Goal: Check status: Check status

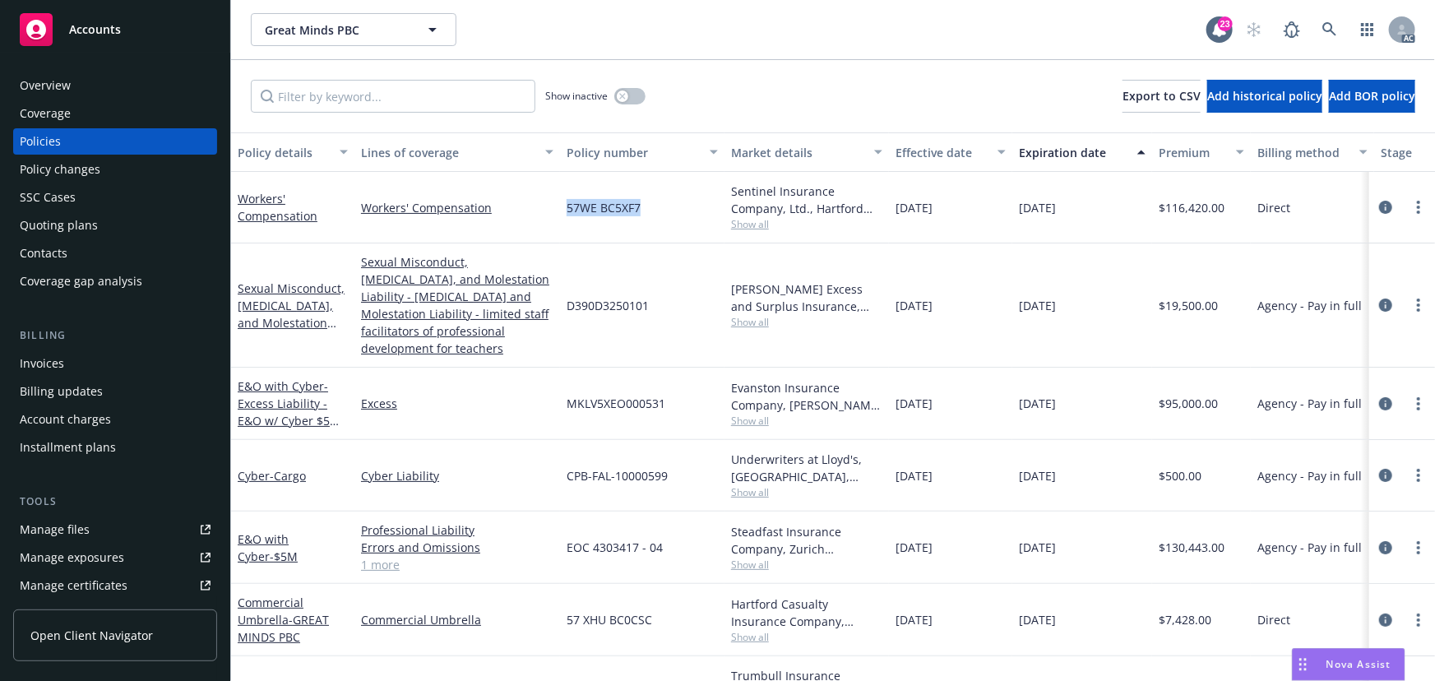
drag, startPoint x: 568, startPoint y: 200, endPoint x: 648, endPoint y: 204, distance: 80.7
click at [648, 204] on div "57WE BC5XF7" at bounding box center [642, 208] width 165 height 72
copy span "57WE BC5XF7"
click at [402, 102] on input "Filter by keyword..." at bounding box center [393, 96] width 285 height 33
paste input "57WE BC5XF7"
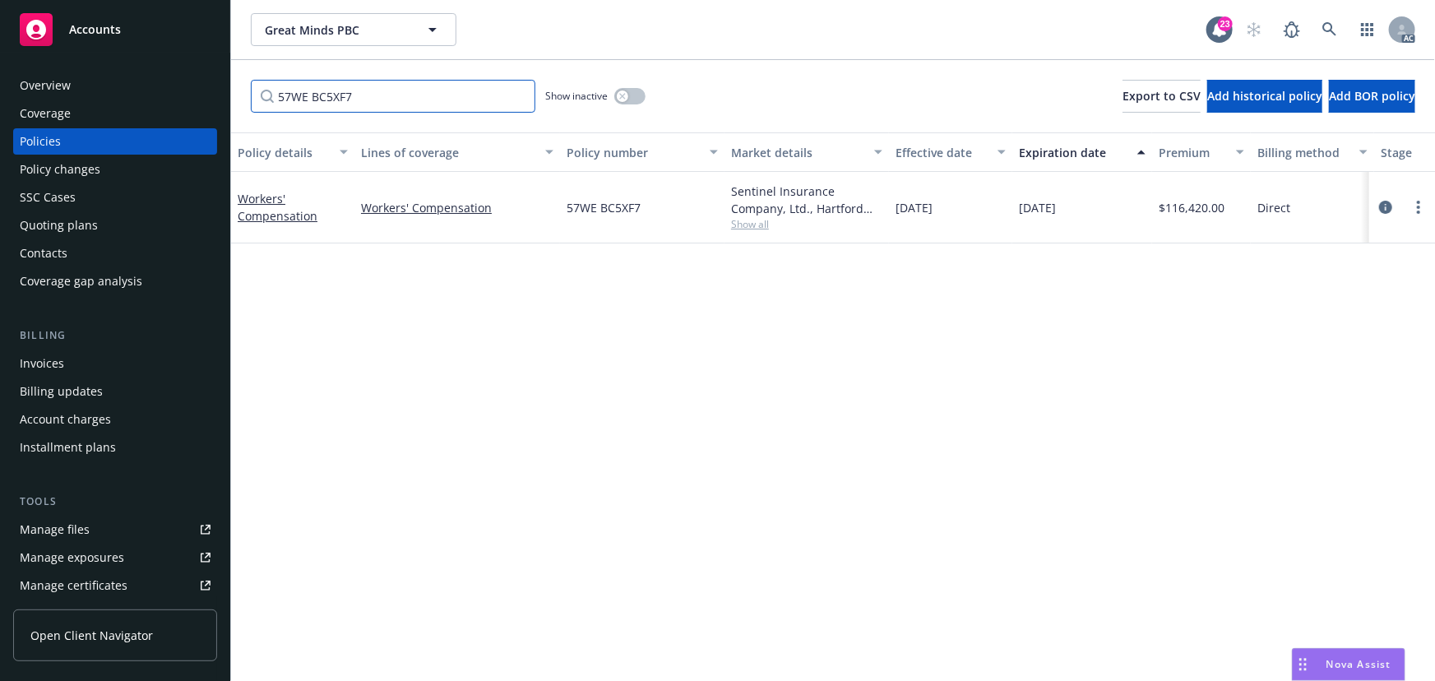
type input "57WE BC5XF7"
click at [638, 92] on button "button" at bounding box center [629, 96] width 31 height 16
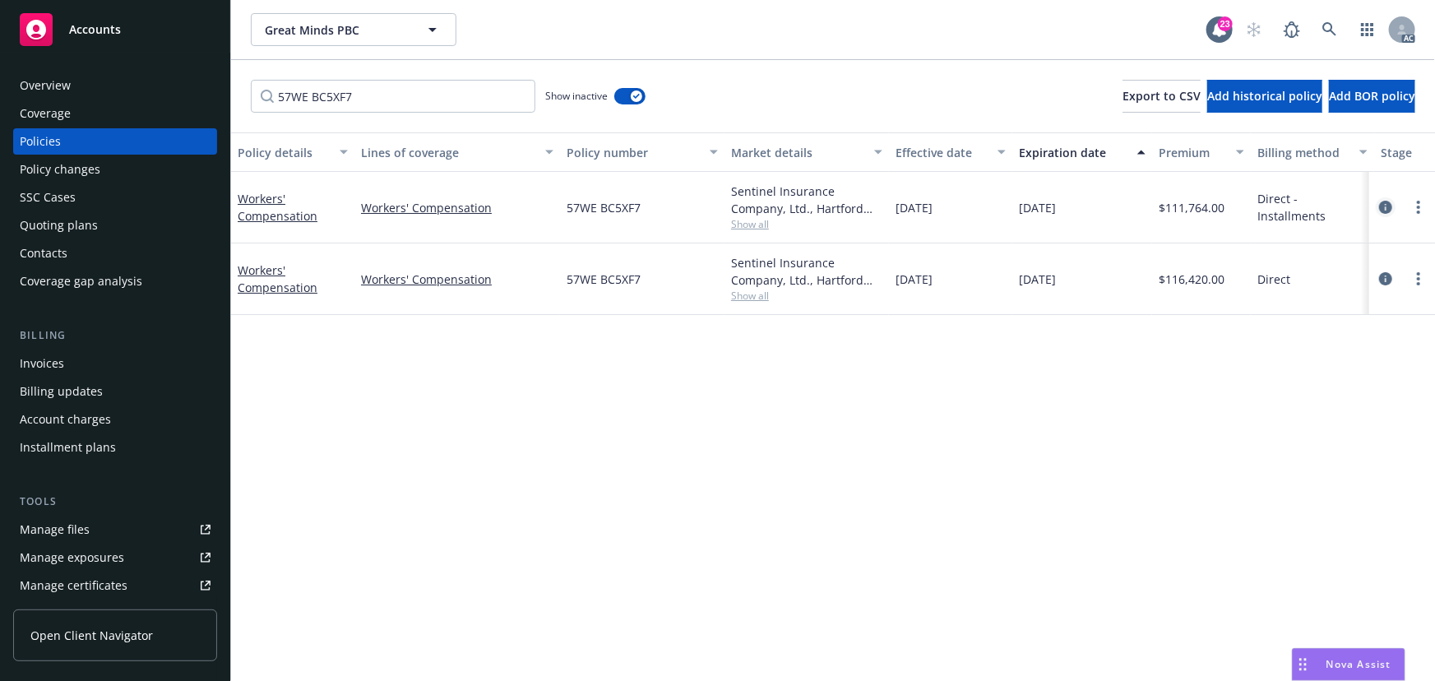
click at [1389, 206] on icon "circleInformation" at bounding box center [1385, 207] width 13 height 13
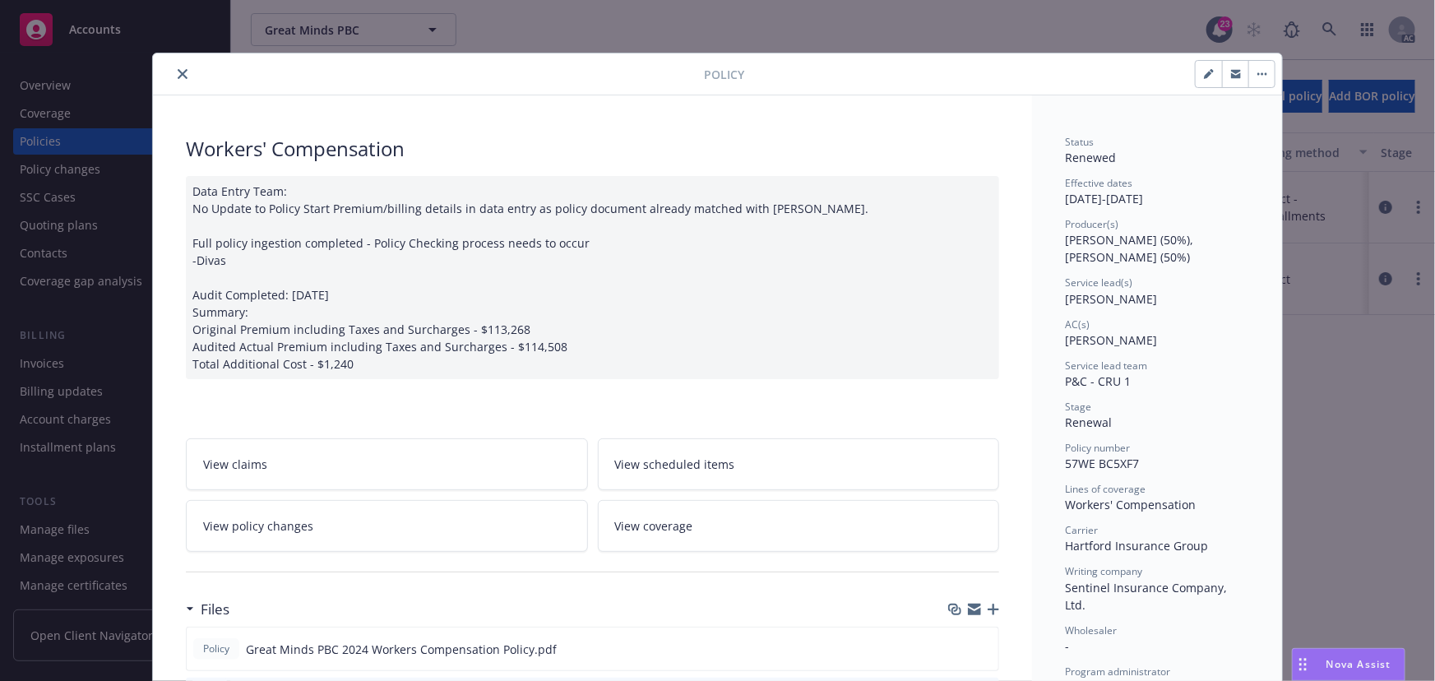
scroll to position [74, 0]
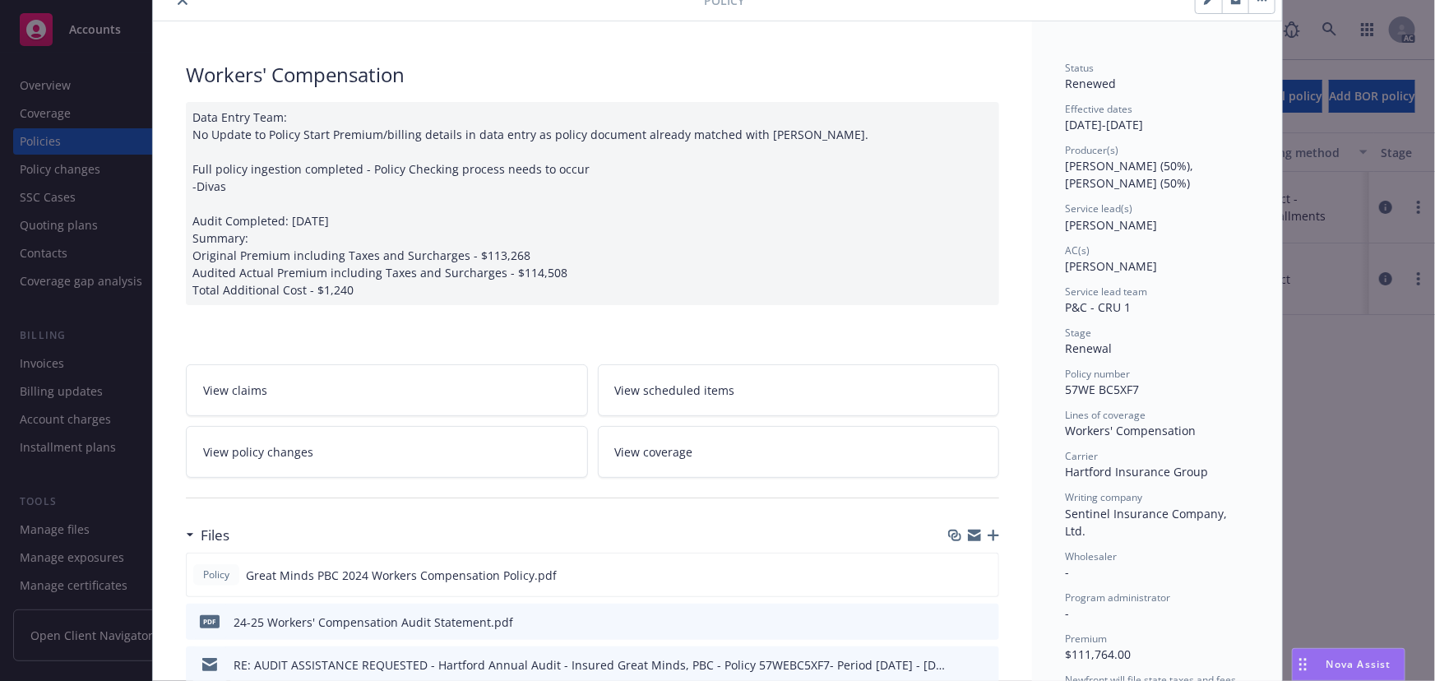
click at [396, 468] on link "View policy changes" at bounding box center [387, 452] width 402 height 52
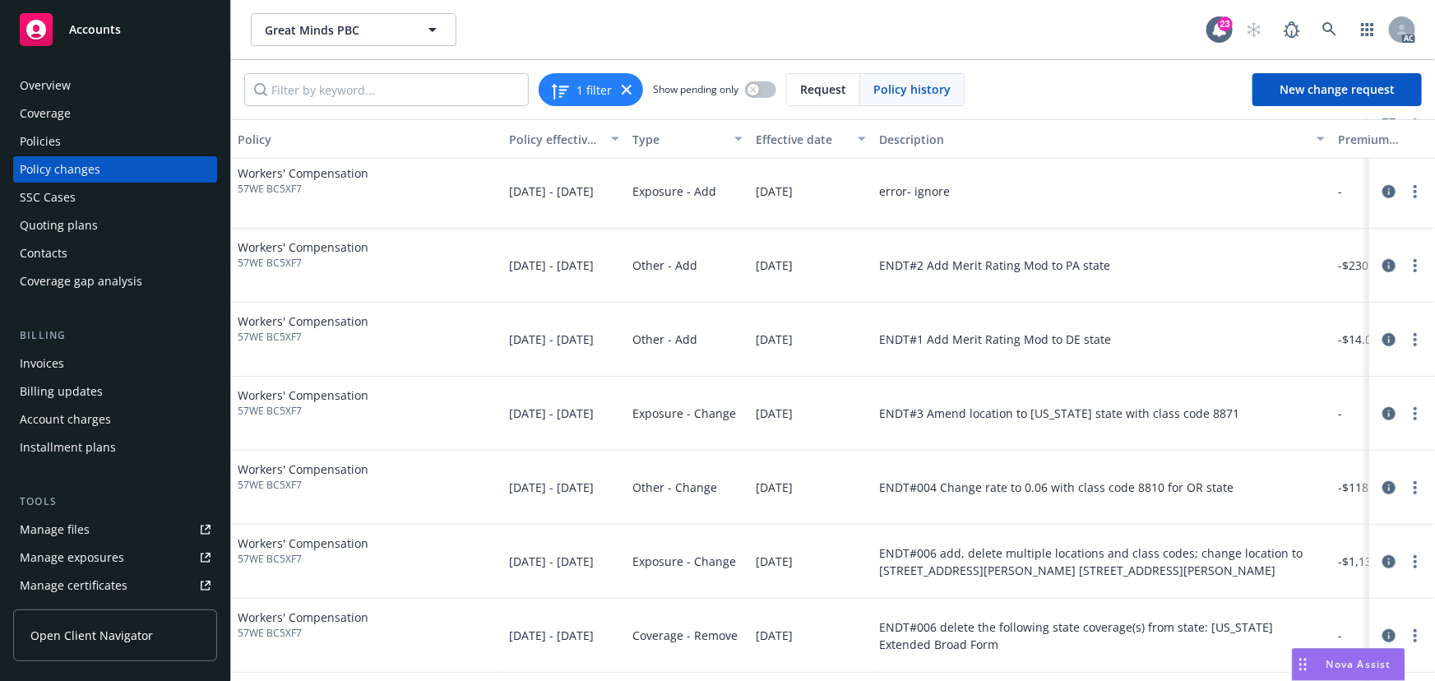
scroll to position [373, 0]
